Goal: Check status

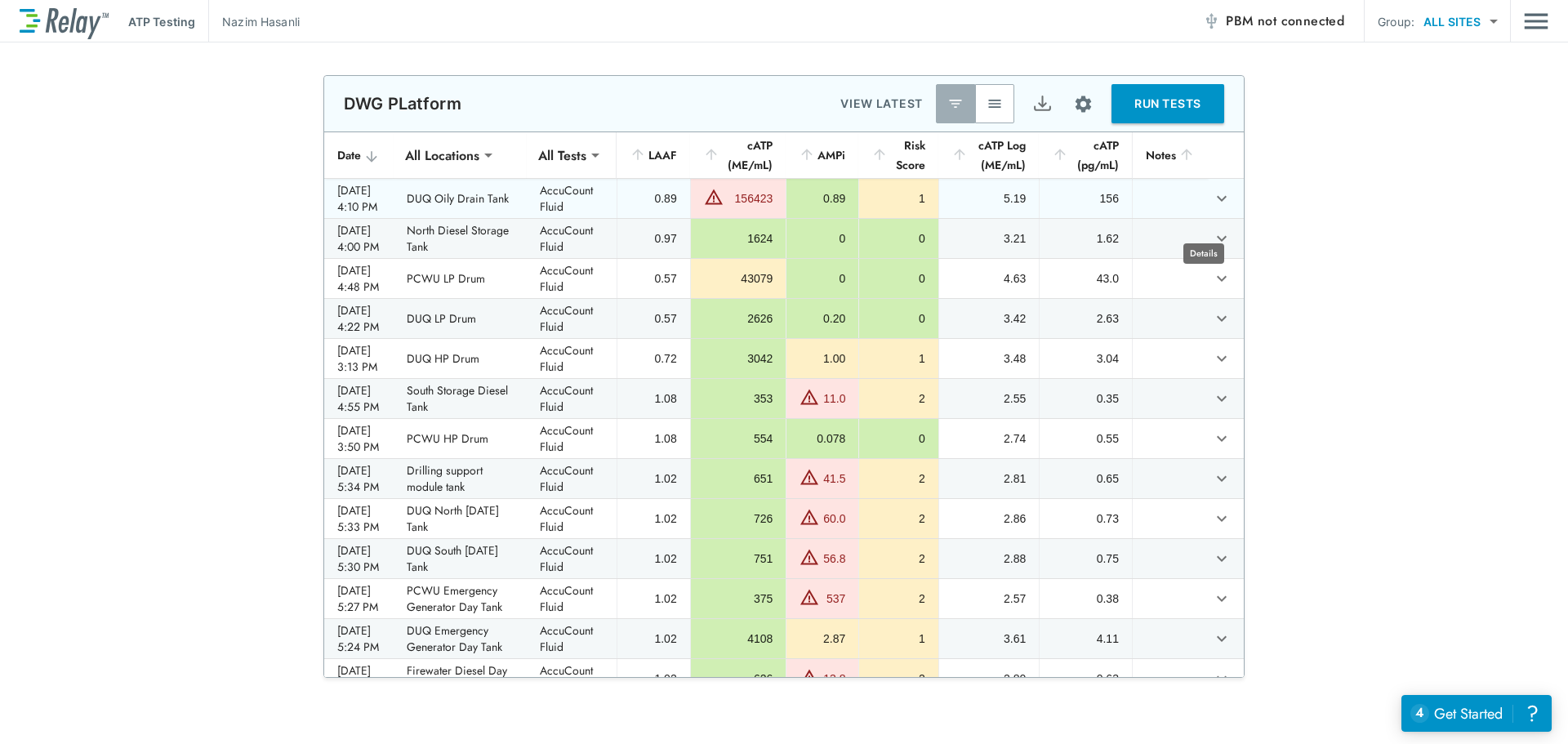
click at [1212, 208] on icon "expand row" at bounding box center [1222, 198] width 19 height 19
